Goal: Ask a question

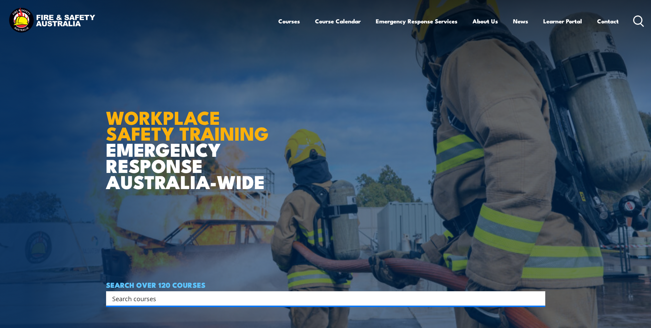
click at [54, 19] on img at bounding box center [52, 21] width 90 height 30
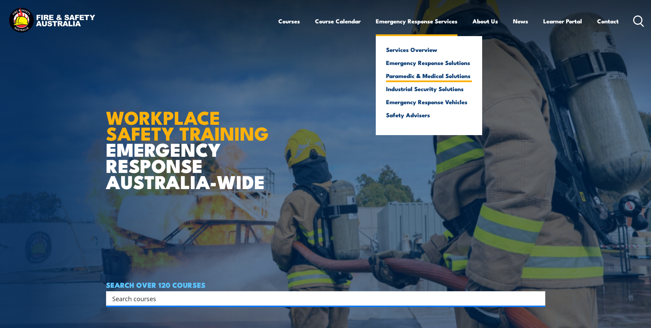
click at [416, 74] on link "Paramedic & Medical Solutions" at bounding box center [429, 75] width 86 height 6
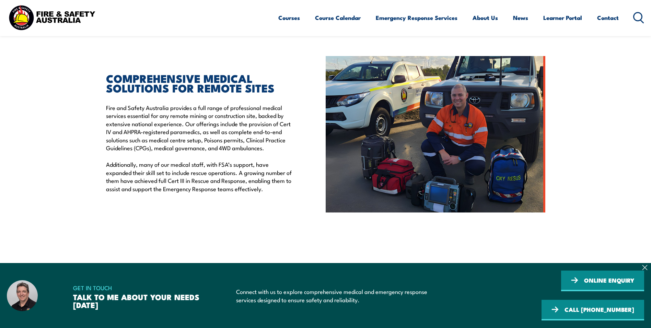
scroll to position [172, 0]
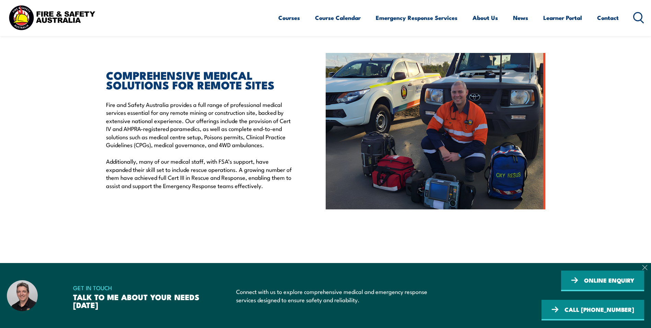
click at [647, 270] on icon at bounding box center [644, 266] width 5 height 5
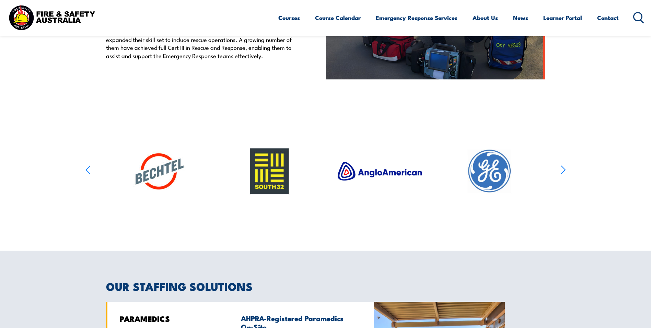
scroll to position [309, 0]
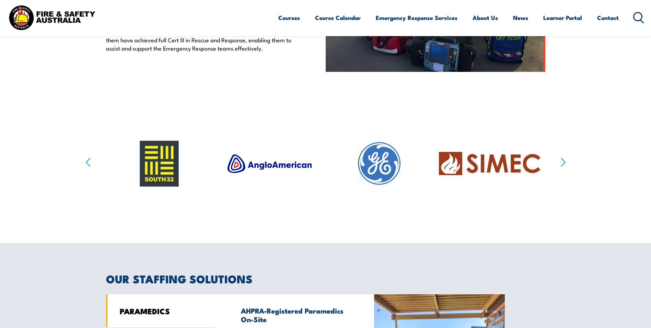
click at [89, 160] on icon "button" at bounding box center [87, 162] width 5 height 10
click at [561, 160] on icon "button" at bounding box center [563, 162] width 5 height 10
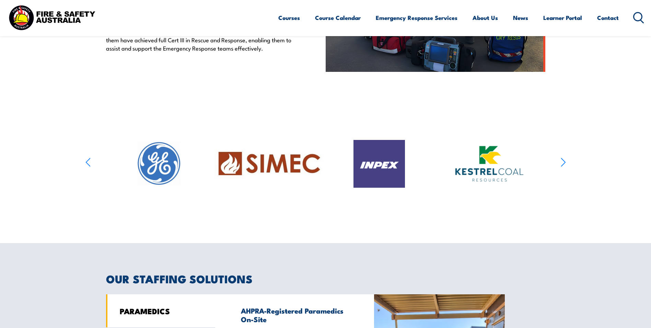
click at [562, 160] on icon "button" at bounding box center [563, 162] width 5 height 10
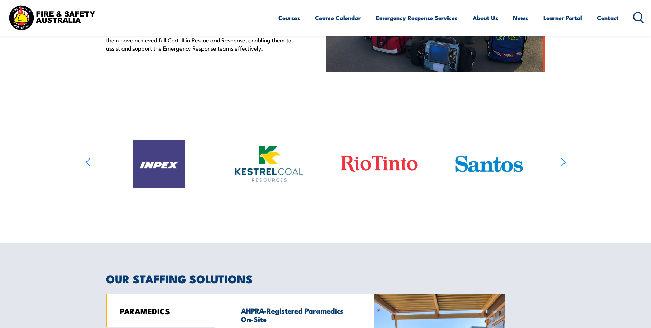
click at [562, 160] on icon "button" at bounding box center [563, 162] width 5 height 10
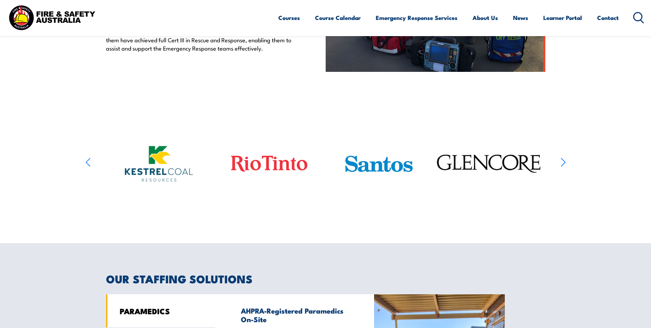
click at [562, 160] on icon "button" at bounding box center [563, 162] width 5 height 10
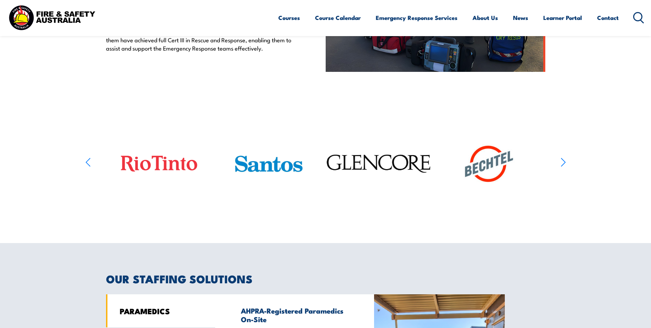
click at [562, 160] on icon "button" at bounding box center [563, 162] width 5 height 10
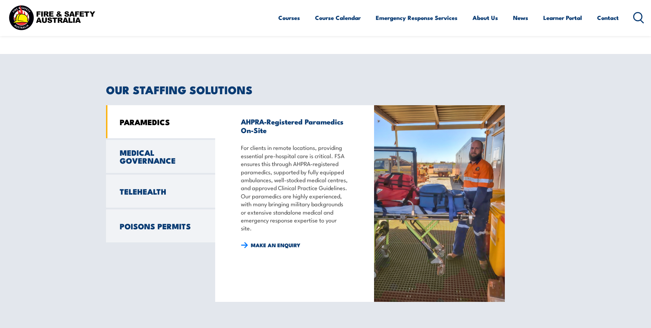
scroll to position [515, 0]
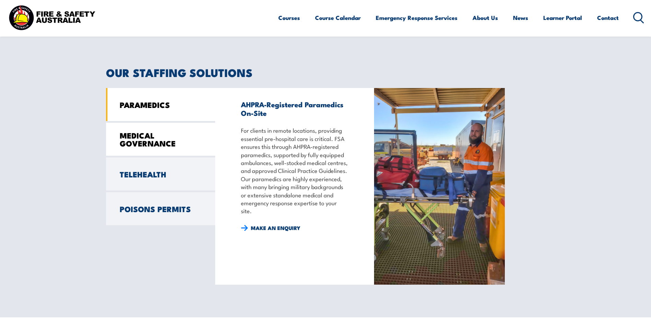
click at [129, 139] on link "MEDICAL GOVERNANCE" at bounding box center [160, 139] width 109 height 33
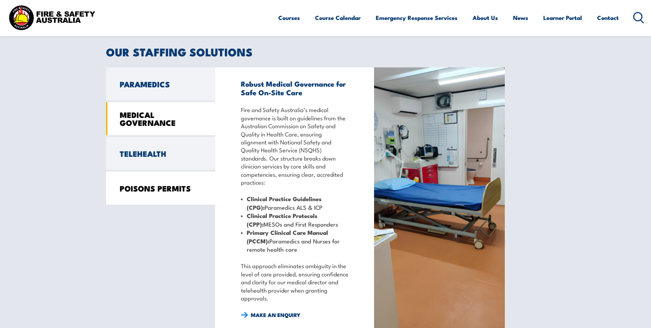
scroll to position [535, 0]
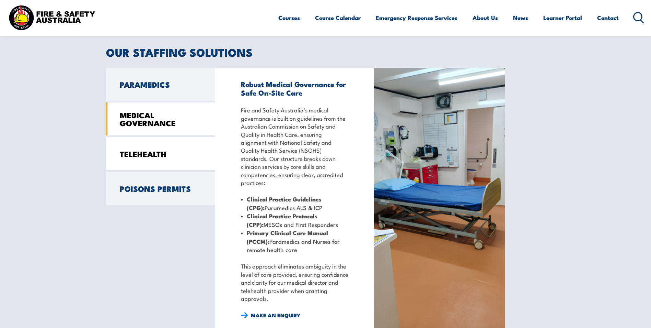
click at [143, 155] on link "TELEHEALTH" at bounding box center [160, 153] width 109 height 33
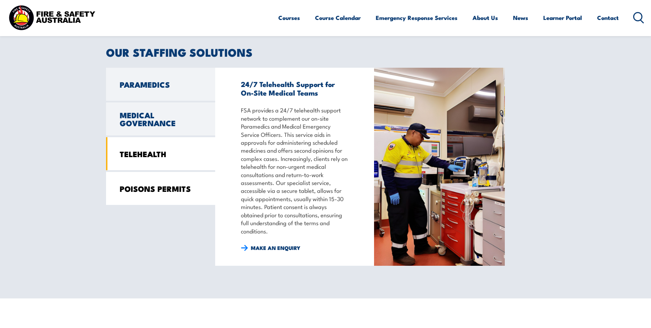
click at [170, 188] on link "POISONS PERMITS" at bounding box center [160, 188] width 109 height 33
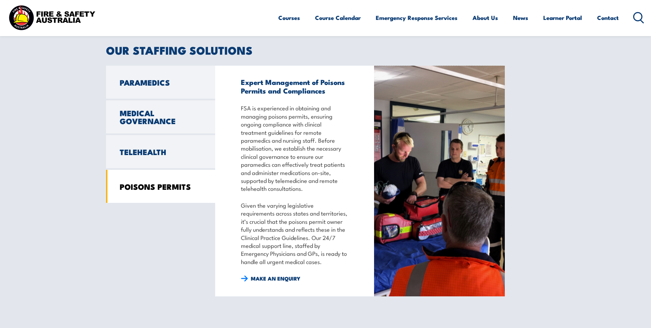
scroll to position [570, 0]
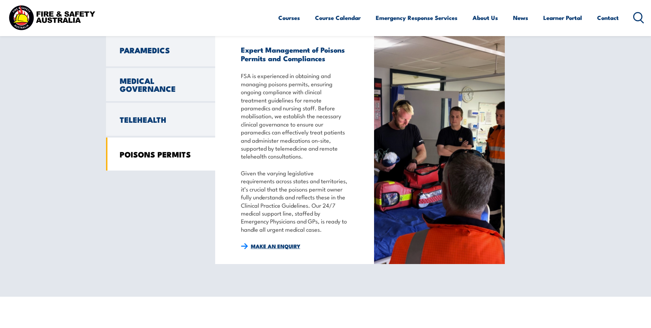
click at [270, 245] on link "MAKE AN ENQUIRY" at bounding box center [270, 246] width 59 height 8
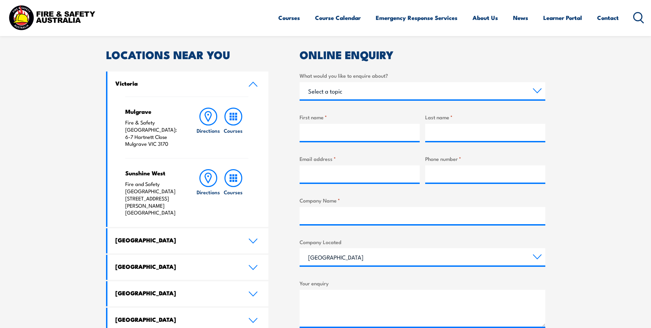
scroll to position [206, 0]
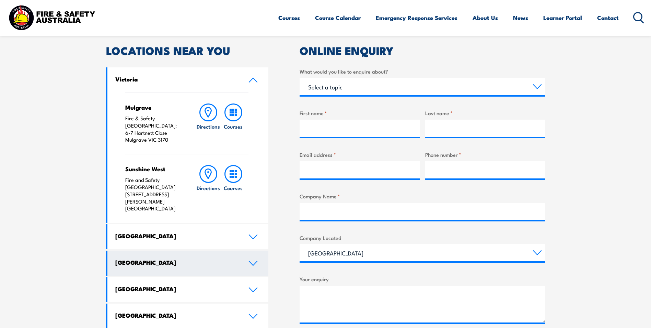
click at [252, 260] on icon at bounding box center [253, 262] width 9 height 5
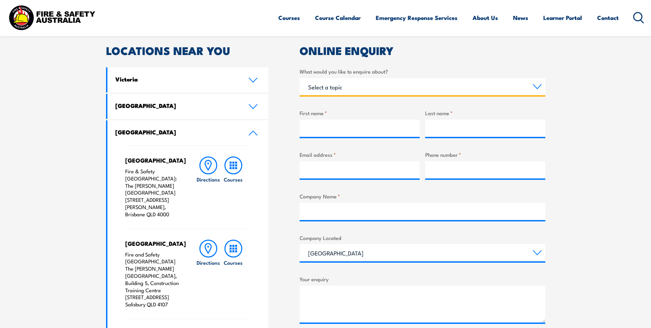
click at [467, 90] on select "Select a topic Training Emergency Response Services General Enquiry" at bounding box center [423, 86] width 246 height 17
